Goal: Task Accomplishment & Management: Complete application form

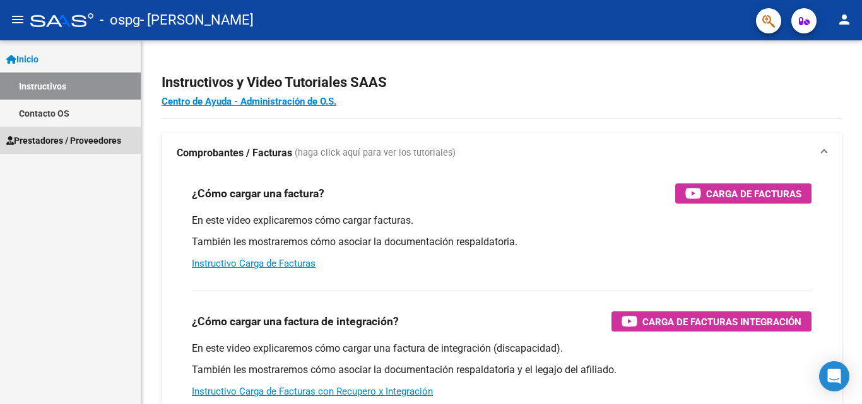
click at [60, 141] on span "Prestadores / Proveedores" at bounding box center [63, 141] width 115 height 14
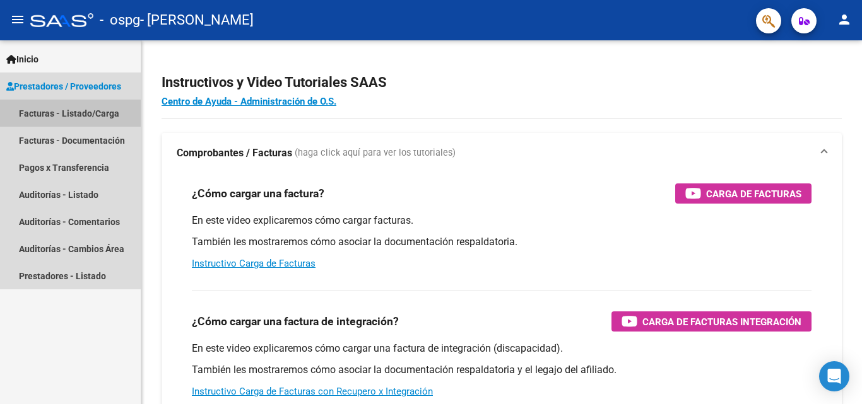
click at [83, 113] on link "Facturas - Listado/Carga" at bounding box center [70, 113] width 141 height 27
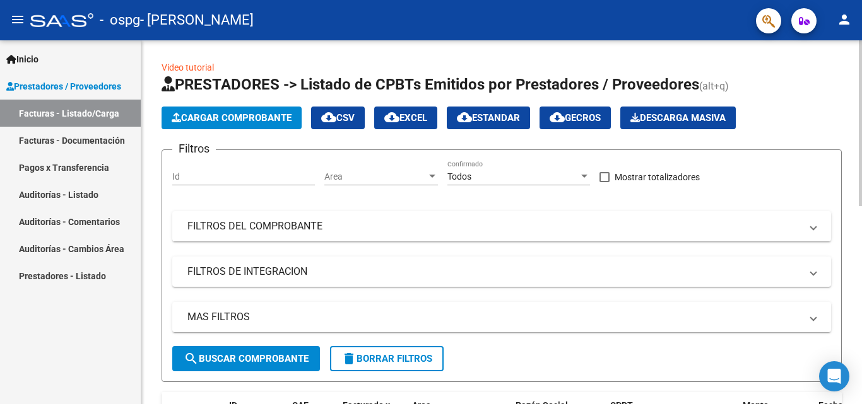
click at [255, 117] on span "Cargar Comprobante" at bounding box center [232, 117] width 120 height 11
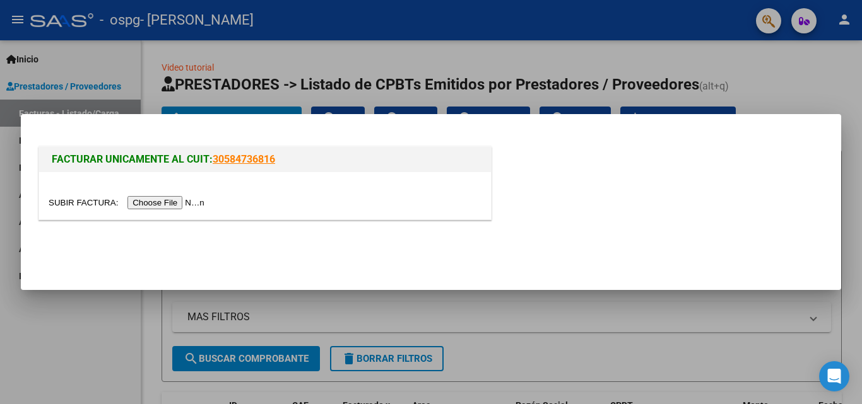
click at [182, 200] on input "file" at bounding box center [129, 202] width 160 height 13
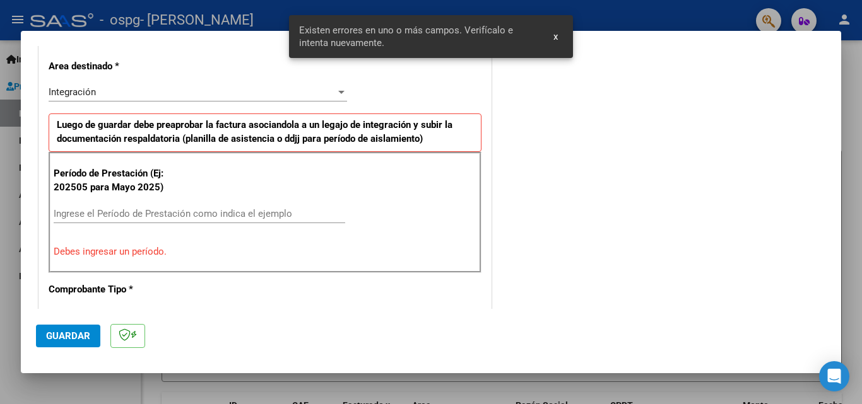
scroll to position [309, 0]
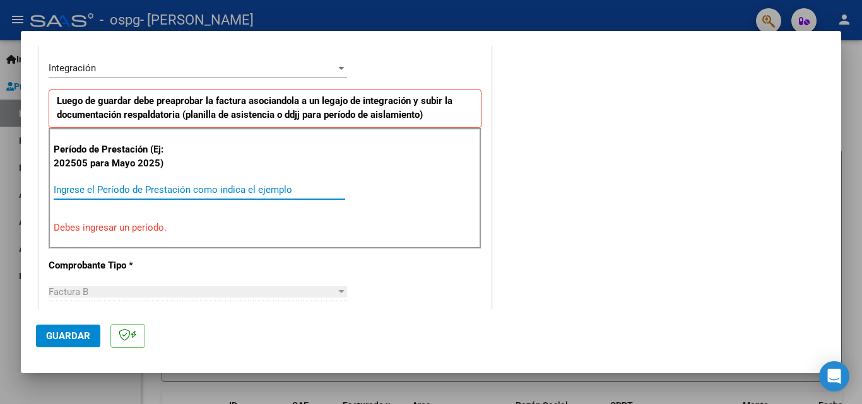
click at [98, 189] on input "Ingrese el Período de Prestación como indica el ejemplo" at bounding box center [200, 189] width 292 height 11
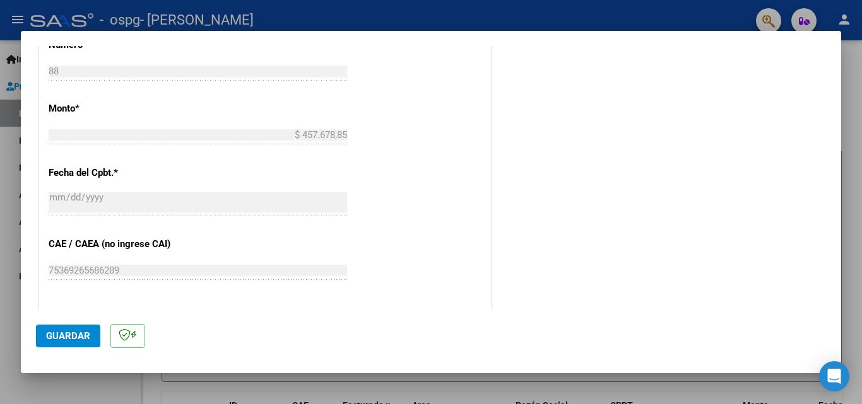
scroll to position [687, 0]
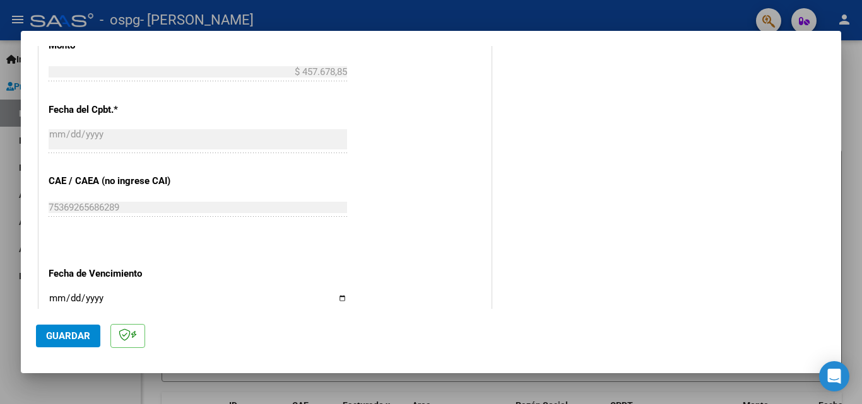
type input "202508"
click at [57, 298] on input "Ingresar la fecha" at bounding box center [198, 303] width 298 height 20
type input "[DATE]"
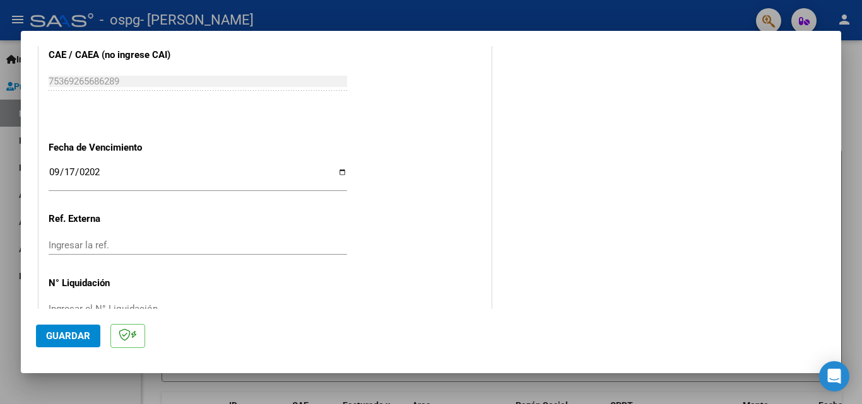
scroll to position [847, 0]
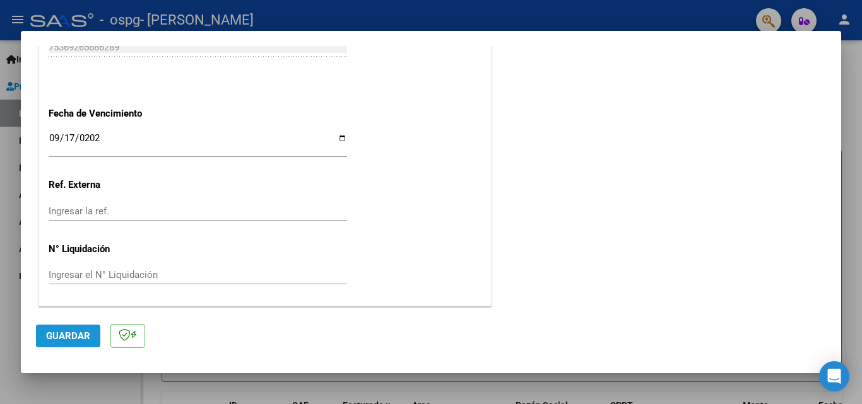
click at [56, 333] on span "Guardar" at bounding box center [68, 336] width 44 height 11
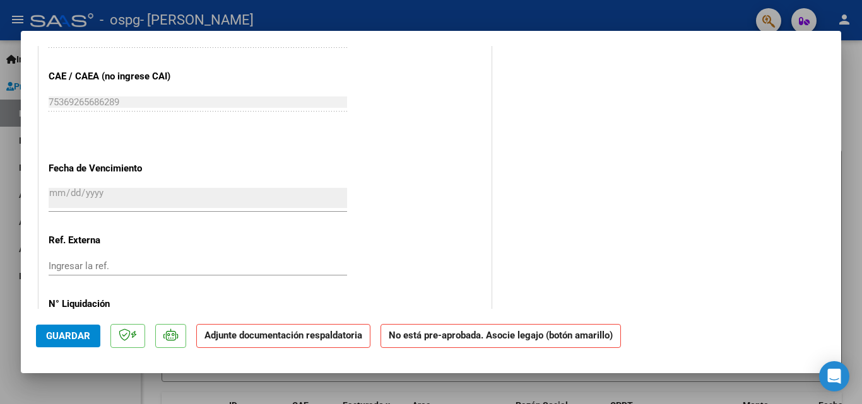
scroll to position [833, 0]
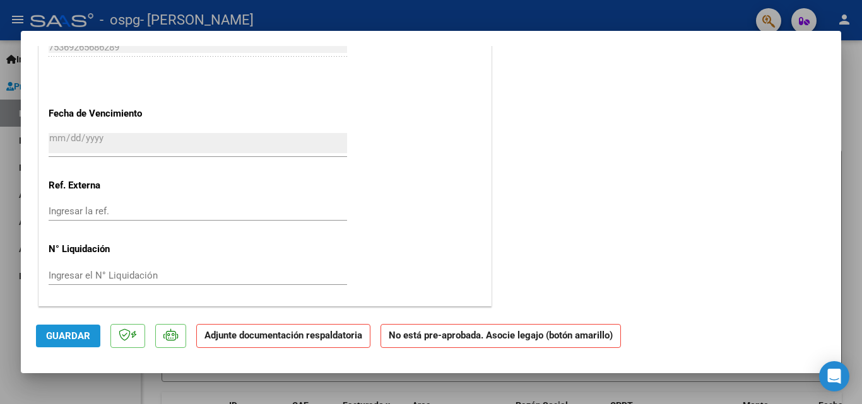
click at [77, 337] on span "Guardar" at bounding box center [68, 336] width 44 height 11
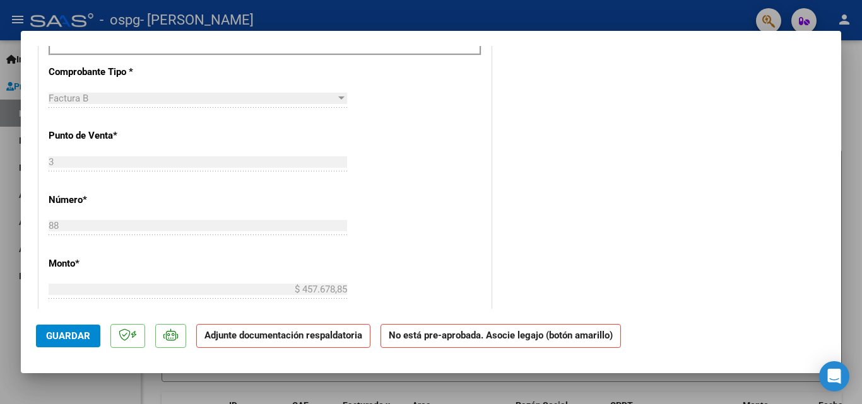
scroll to position [454, 0]
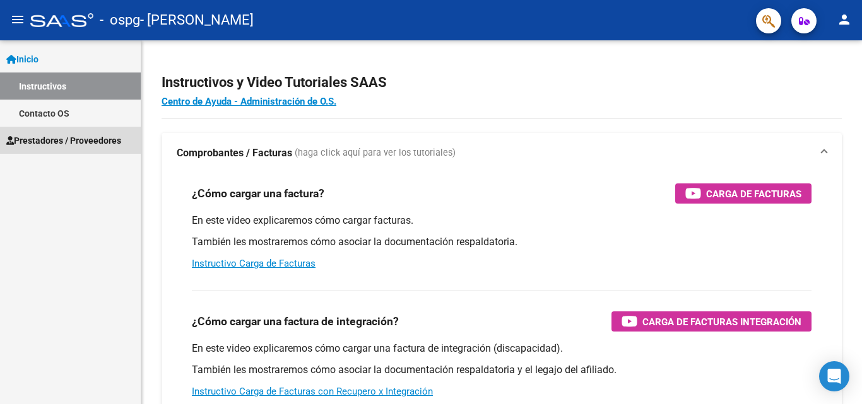
click at [77, 143] on span "Prestadores / Proveedores" at bounding box center [63, 141] width 115 height 14
click at [40, 133] on link "Prestadores / Proveedores" at bounding box center [70, 140] width 141 height 27
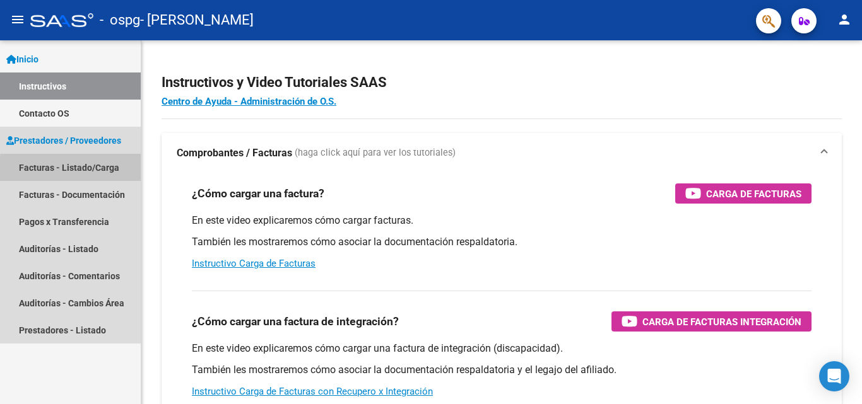
click at [105, 172] on link "Facturas - Listado/Carga" at bounding box center [70, 167] width 141 height 27
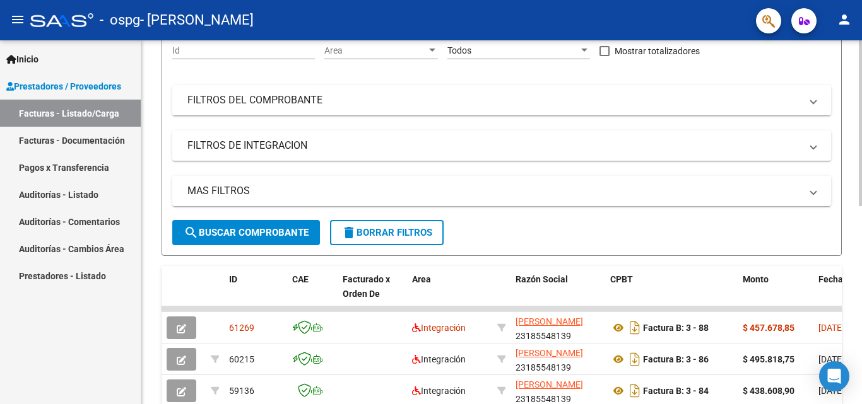
scroll to position [189, 0]
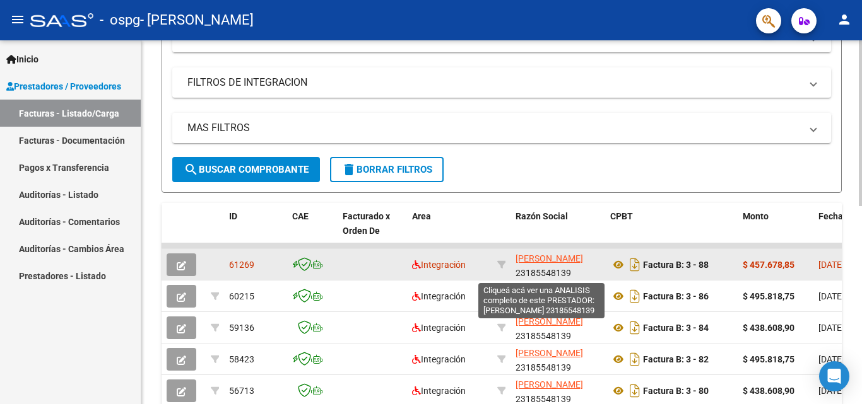
click at [534, 257] on span "[PERSON_NAME]" at bounding box center [550, 259] width 68 height 10
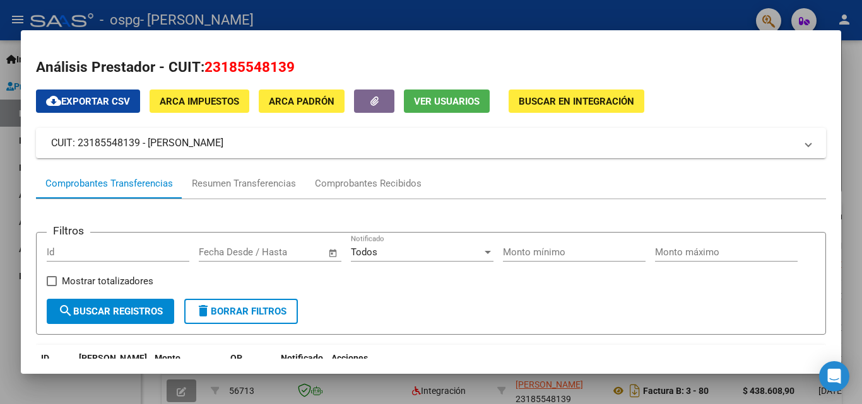
scroll to position [0, 0]
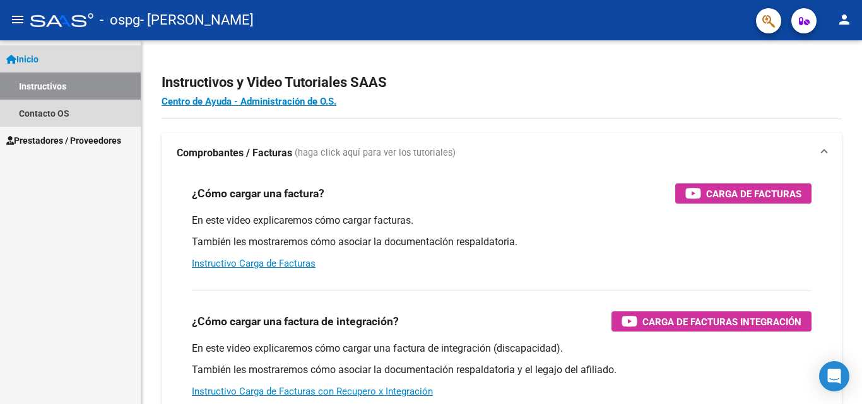
click at [37, 54] on span "Inicio" at bounding box center [22, 59] width 32 height 14
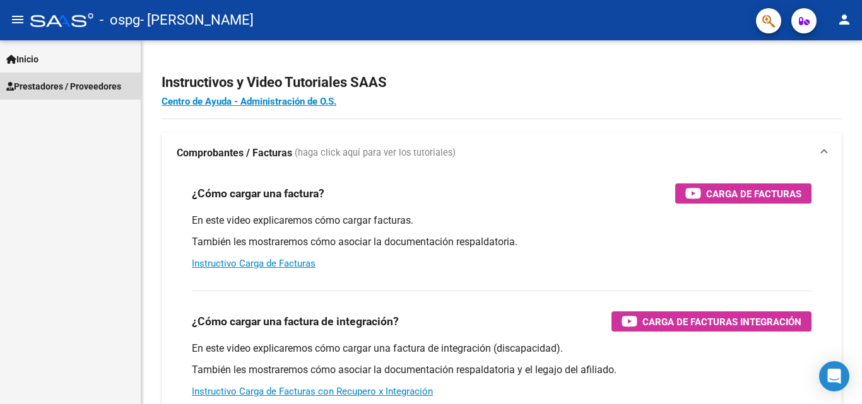
click at [52, 86] on span "Prestadores / Proveedores" at bounding box center [63, 87] width 115 height 14
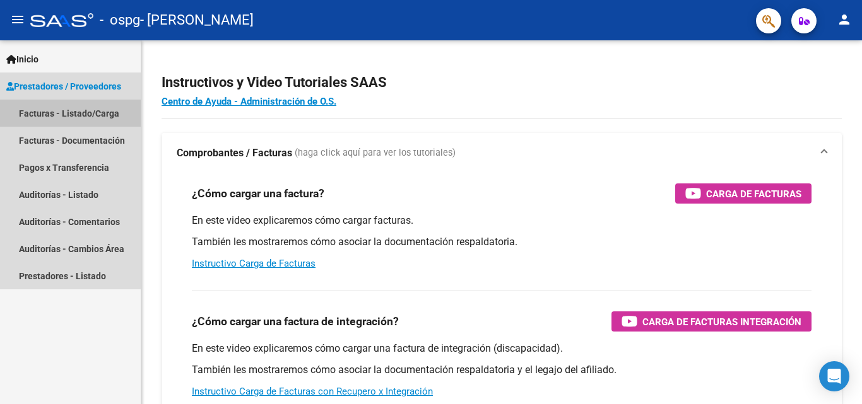
click at [82, 113] on link "Facturas - Listado/Carga" at bounding box center [70, 113] width 141 height 27
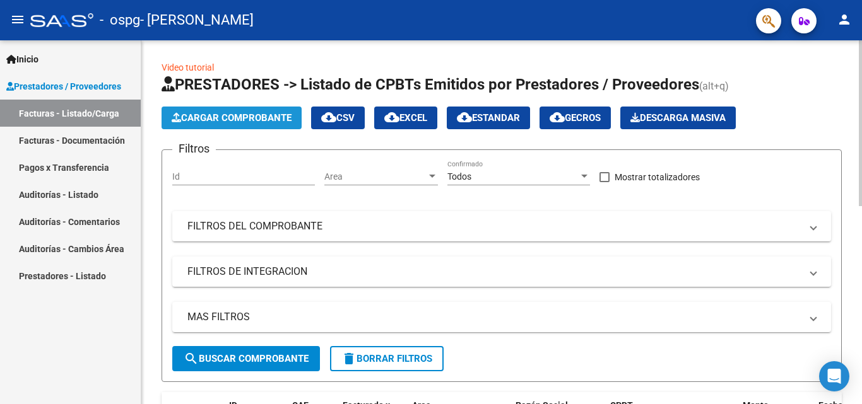
click at [235, 122] on span "Cargar Comprobante" at bounding box center [232, 117] width 120 height 11
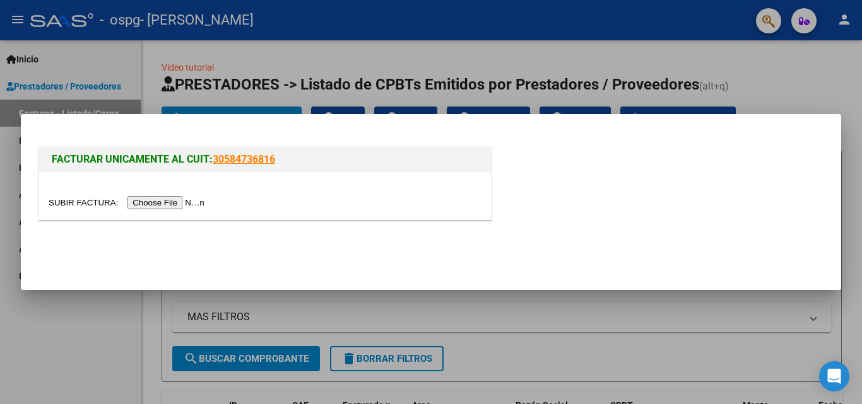
click at [179, 200] on input "file" at bounding box center [129, 202] width 160 height 13
click at [237, 160] on link "30584736816" at bounding box center [244, 159] width 62 height 12
click at [109, 355] on div at bounding box center [431, 202] width 862 height 404
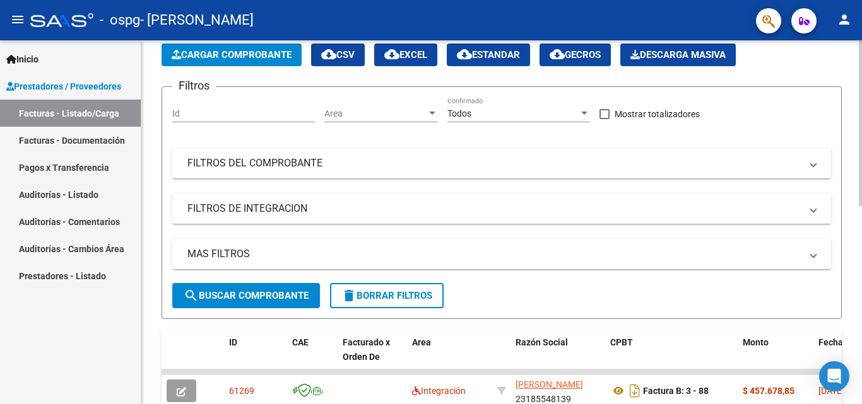
scroll to position [126, 0]
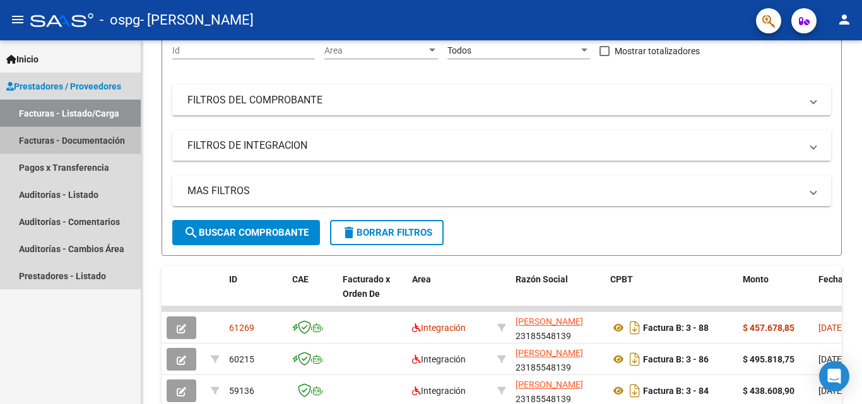
click at [71, 137] on link "Facturas - Documentación" at bounding box center [70, 140] width 141 height 27
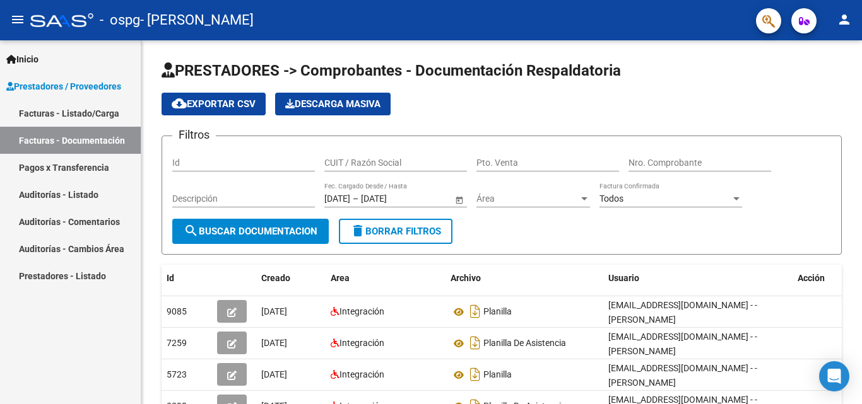
click at [80, 114] on link "Facturas - Listado/Carga" at bounding box center [70, 113] width 141 height 27
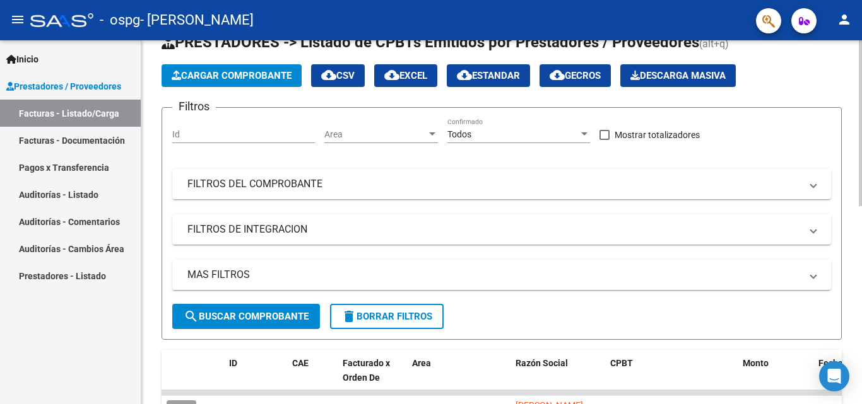
scroll to position [63, 0]
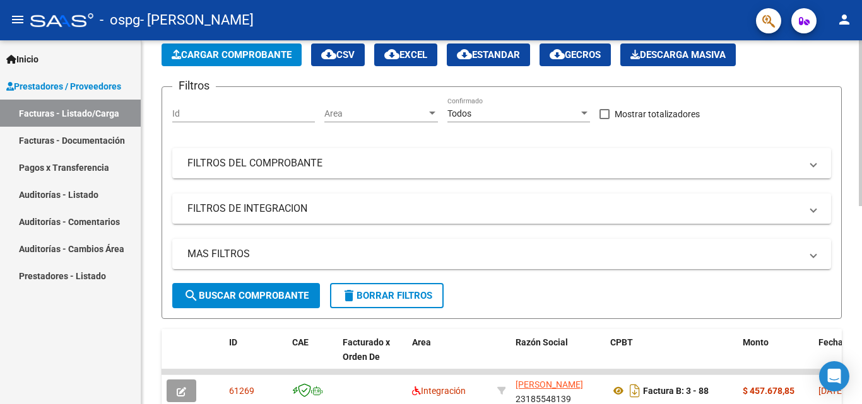
click at [246, 294] on span "search Buscar Comprobante" at bounding box center [246, 295] width 125 height 11
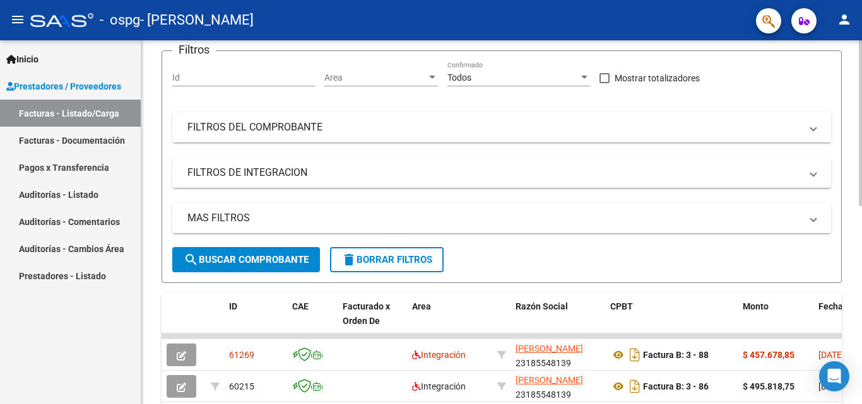
scroll to position [126, 0]
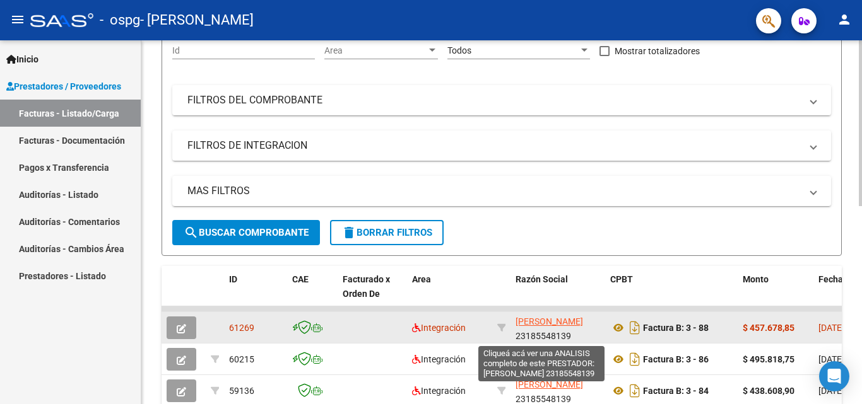
click at [530, 325] on span "[PERSON_NAME]" at bounding box center [550, 322] width 68 height 10
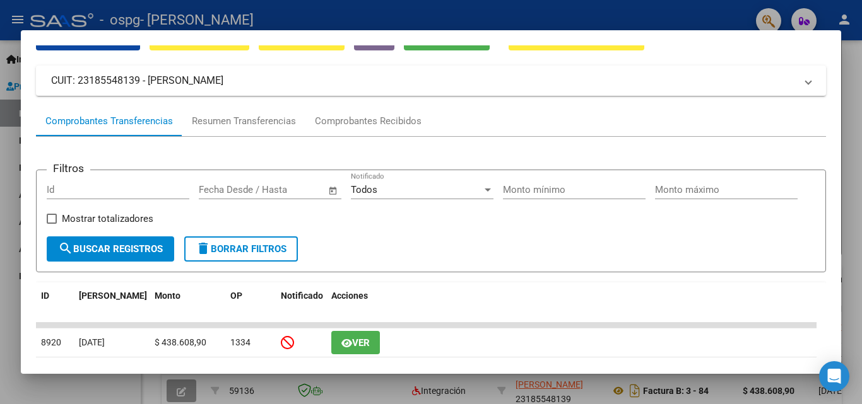
scroll to position [0, 0]
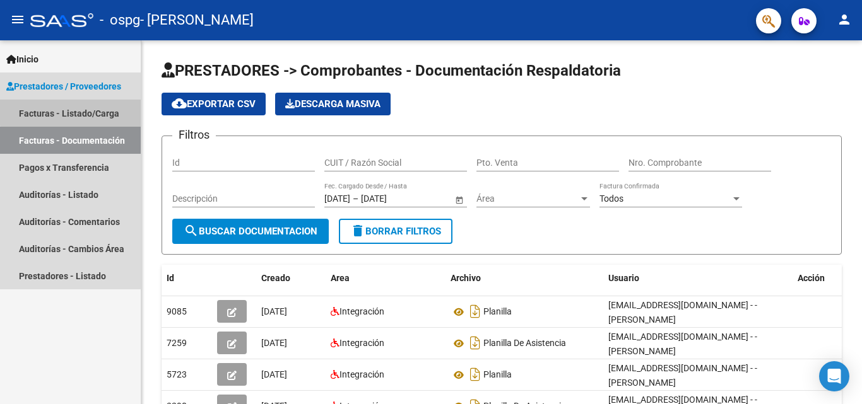
click at [78, 111] on link "Facturas - Listado/Carga" at bounding box center [70, 113] width 141 height 27
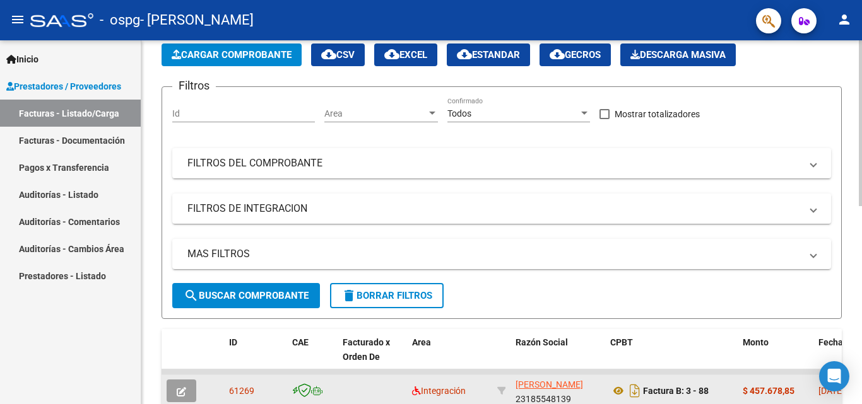
scroll to position [126, 0]
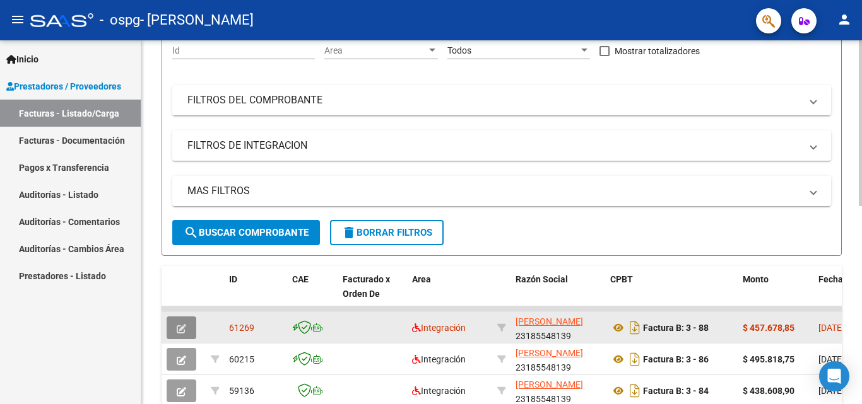
click at [182, 328] on icon "button" at bounding box center [181, 328] width 9 height 9
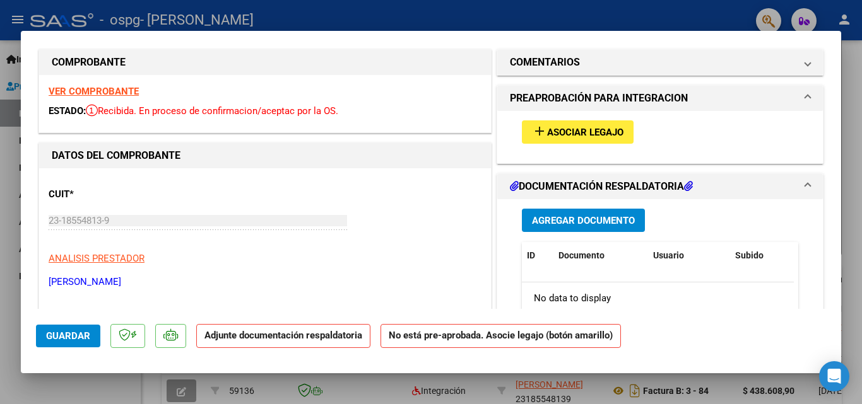
scroll to position [0, 0]
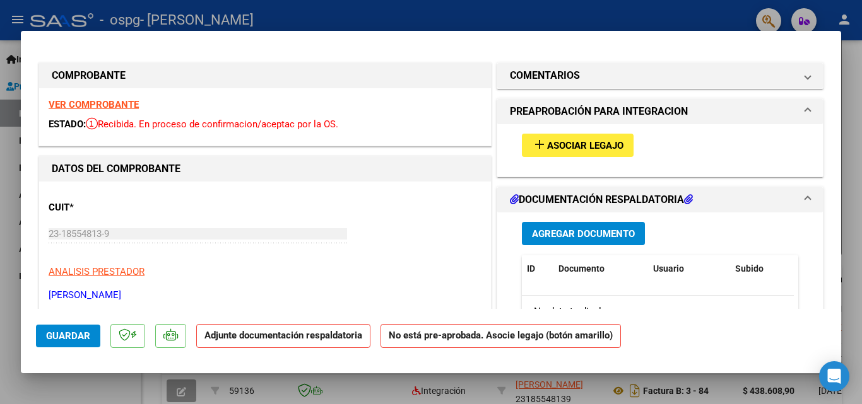
click at [569, 146] on span "Asociar Legajo" at bounding box center [585, 145] width 76 height 11
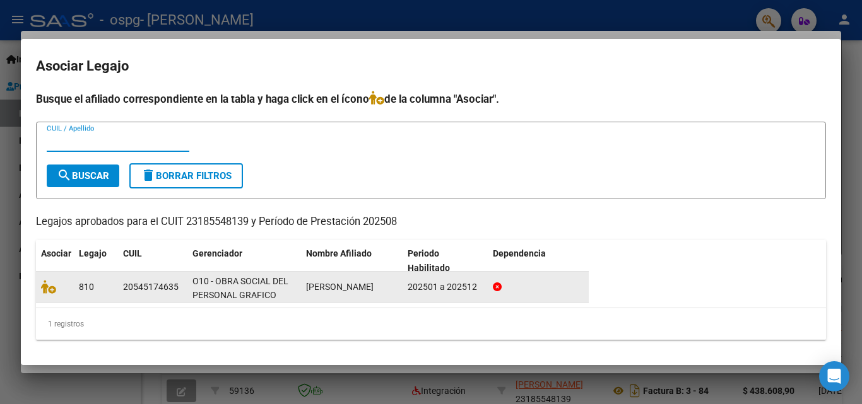
scroll to position [2, 0]
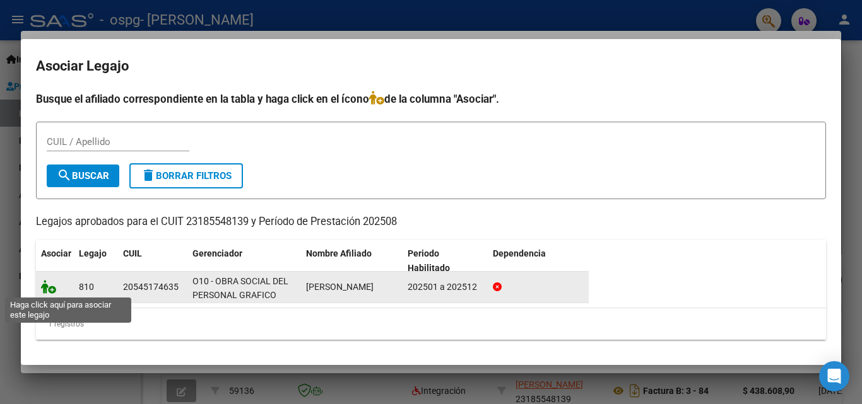
click at [49, 288] on icon at bounding box center [48, 287] width 15 height 14
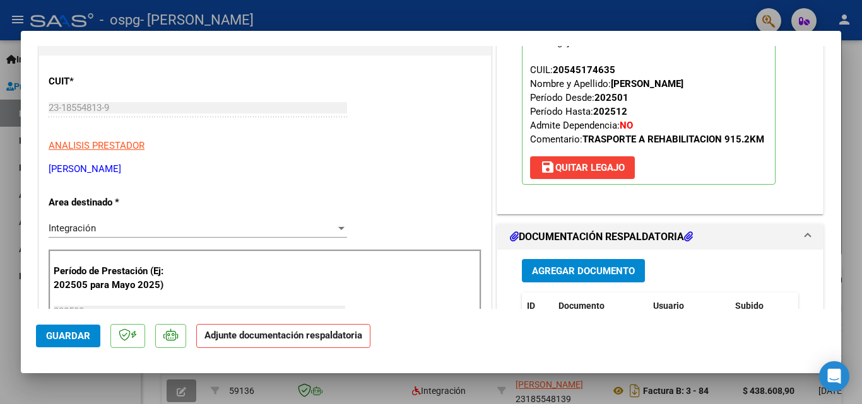
scroll to position [189, 0]
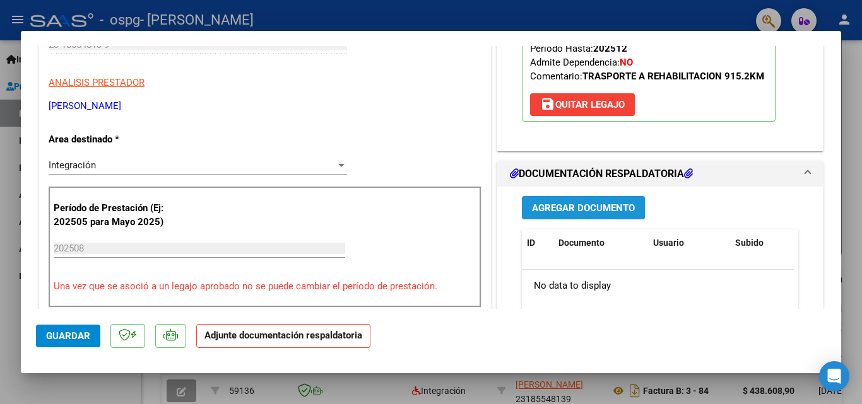
click at [574, 209] on span "Agregar Documento" at bounding box center [583, 208] width 103 height 11
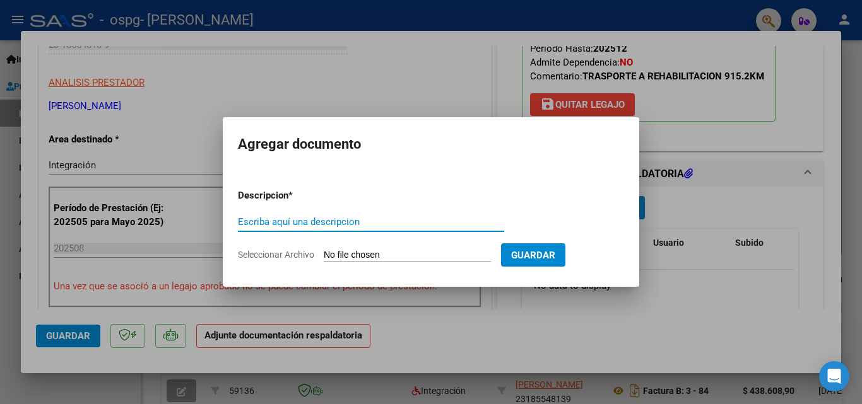
click at [372, 255] on input "Seleccionar Archivo" at bounding box center [407, 256] width 167 height 12
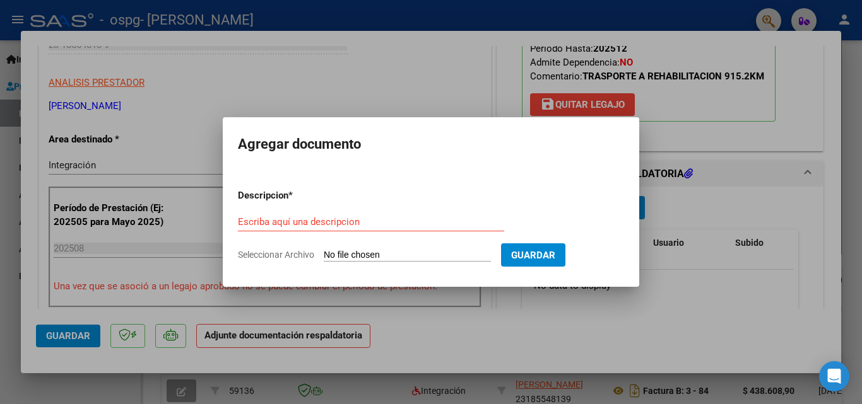
type input "C:\fakepath\CamScanner [DATE] 14.43.pdf"
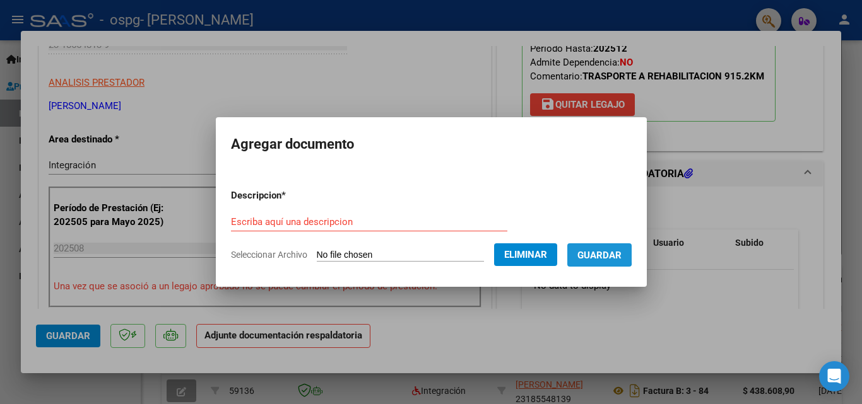
click at [599, 252] on span "Guardar" at bounding box center [599, 255] width 44 height 11
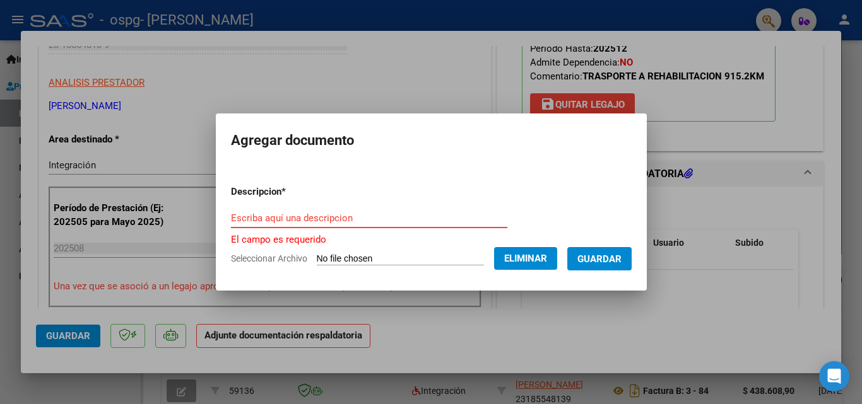
click at [261, 218] on input "Escriba aquí una descripcion" at bounding box center [369, 218] width 276 height 11
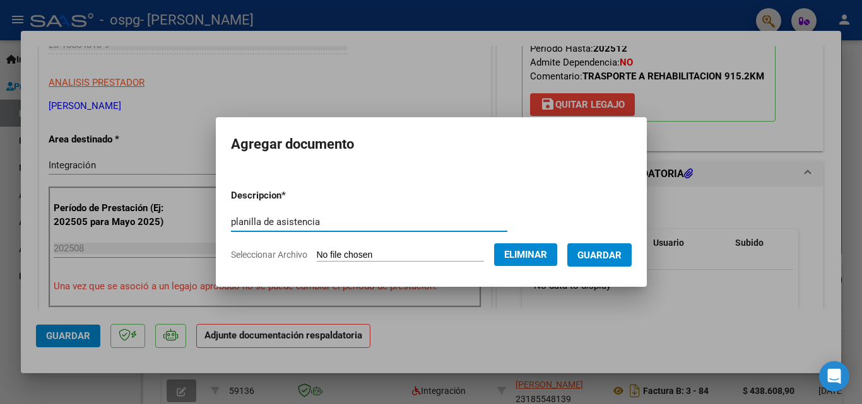
type input "planilla de asistencia"
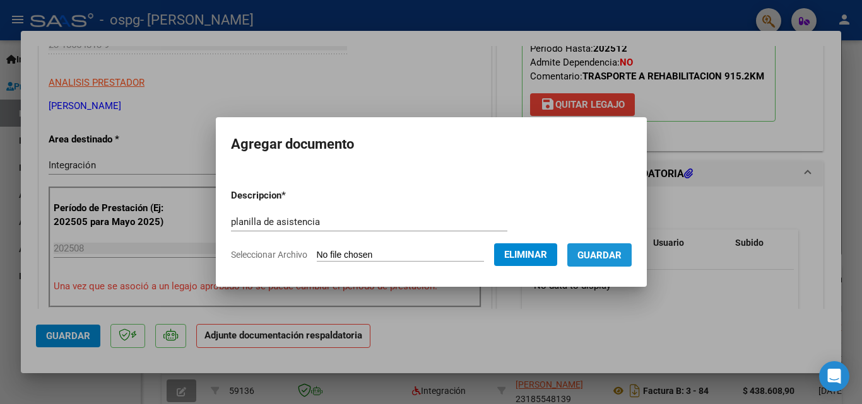
click at [608, 255] on span "Guardar" at bounding box center [599, 255] width 44 height 11
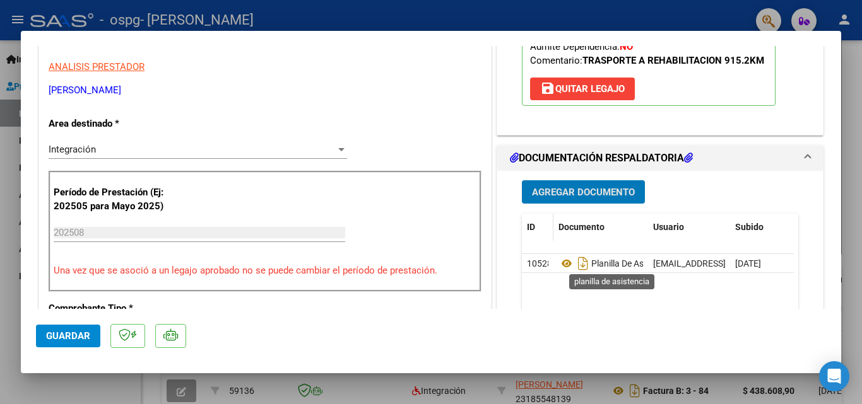
scroll to position [252, 0]
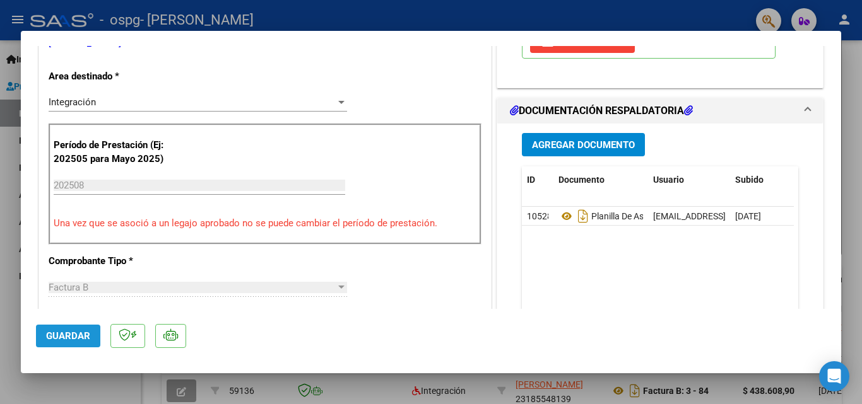
click at [71, 339] on span "Guardar" at bounding box center [68, 336] width 44 height 11
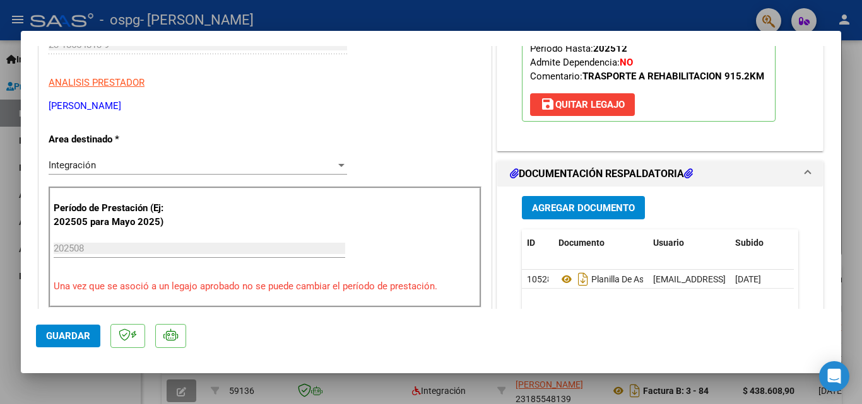
scroll to position [0, 0]
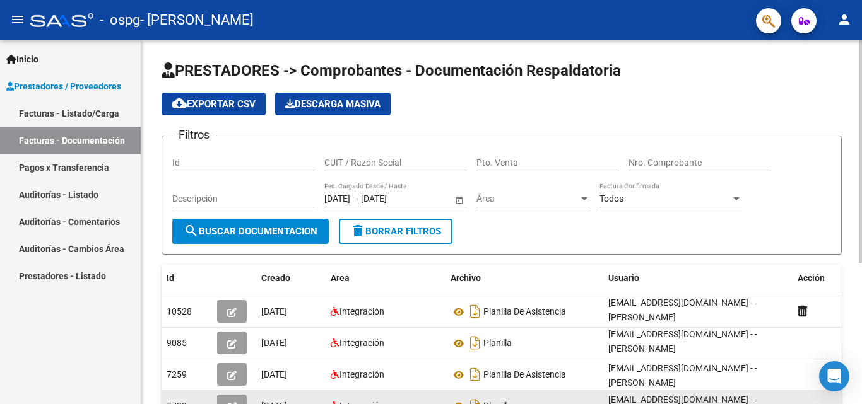
scroll to position [63, 0]
